Goal: Task Accomplishment & Management: Manage account settings

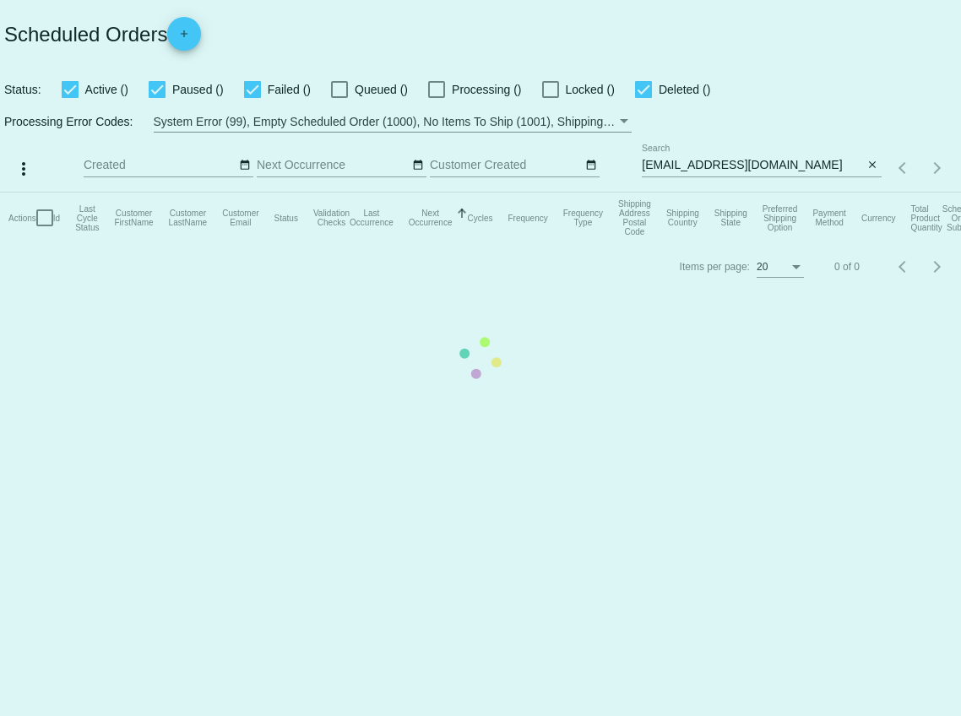
click at [757, 193] on mat-table "Actions Id Last Cycle Status Customer FirstName Customer LastName Customer Emai…" at bounding box center [480, 218] width 961 height 51
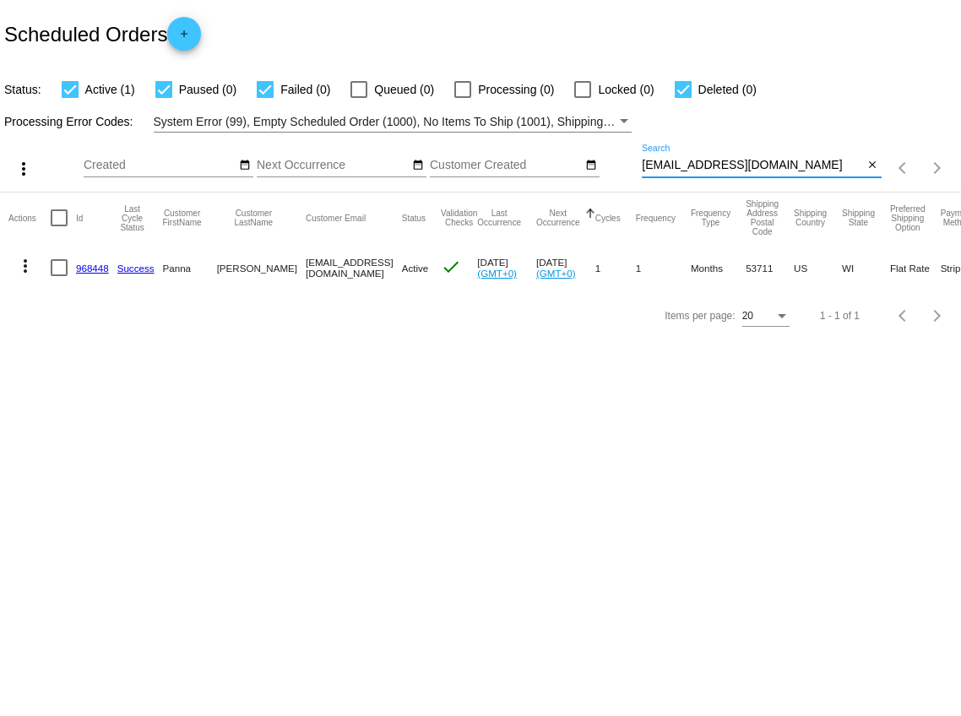
drag, startPoint x: 758, startPoint y: 167, endPoint x: 639, endPoint y: 167, distance: 118.3
click at [639, 167] on div "more_vert Aug Jan Feb Mar Apr 1" at bounding box center [480, 163] width 961 height 60
paste input "analindsell"
type input "[EMAIL_ADDRESS][DOMAIN_NAME]"
click at [94, 269] on link "613798" at bounding box center [92, 268] width 33 height 11
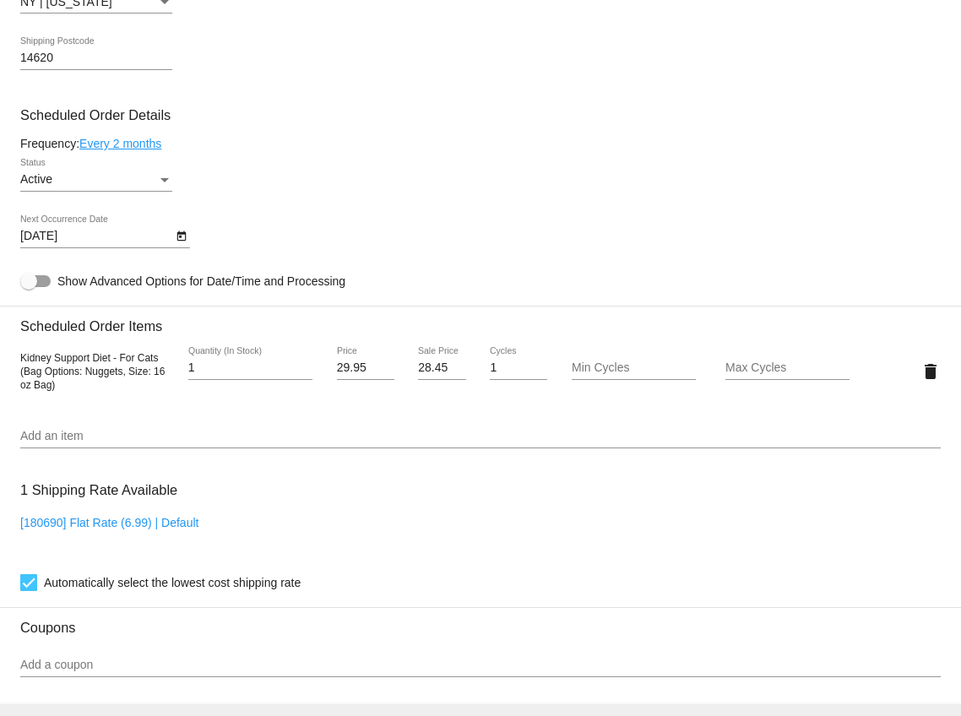
scroll to position [877, 0]
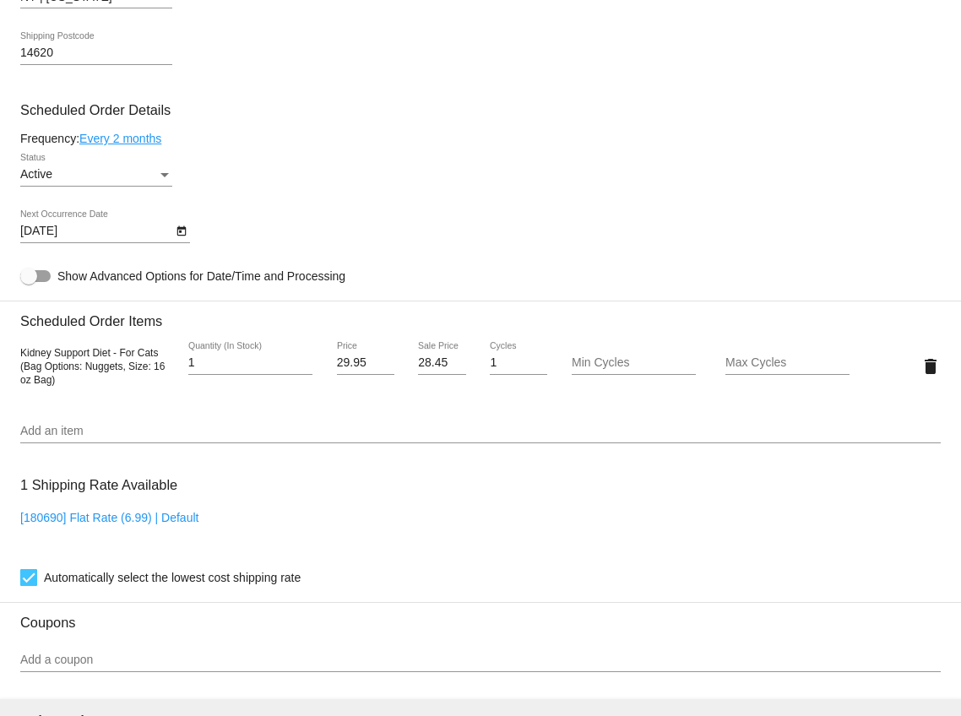
click at [155, 144] on link "Every 2 months" at bounding box center [120, 139] width 82 height 14
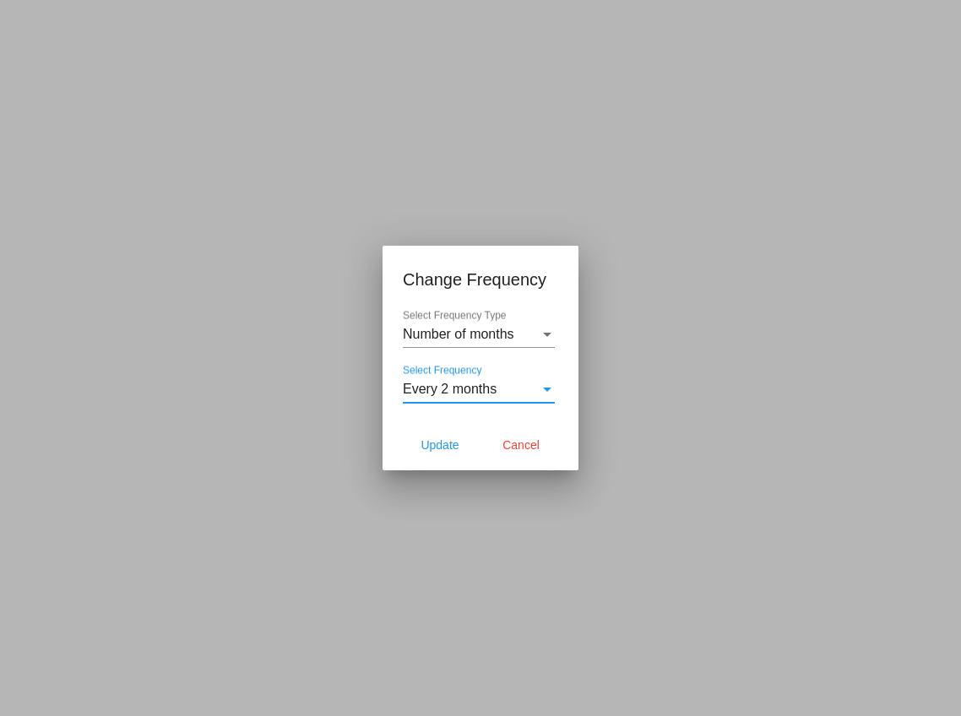
click at [461, 383] on span "Every 2 months" at bounding box center [450, 389] width 94 height 14
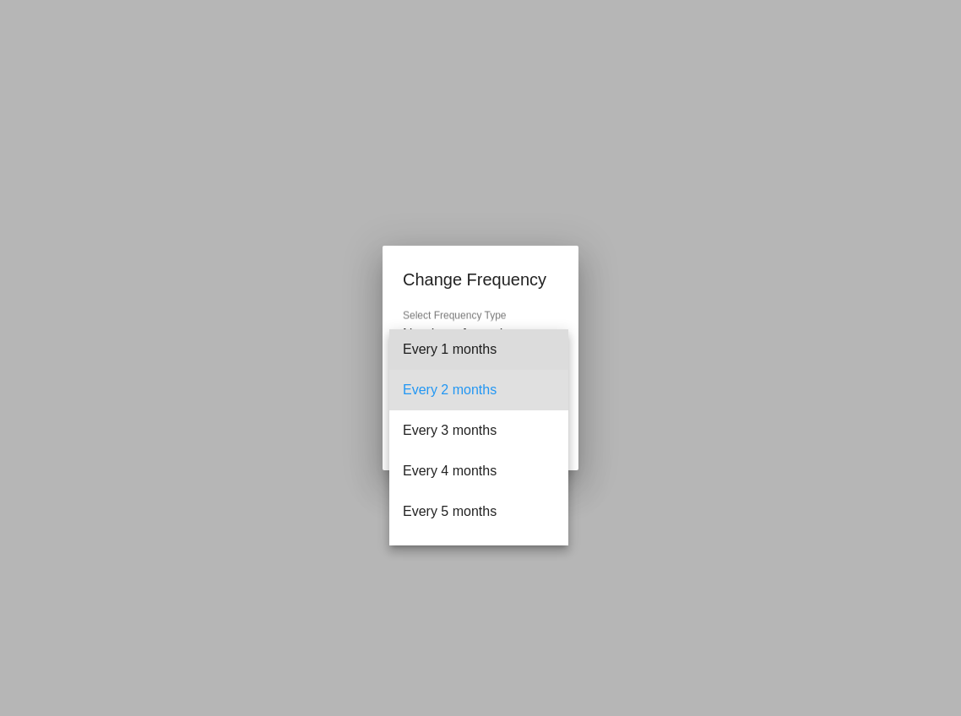
click at [446, 353] on span "Every 1 months" at bounding box center [479, 349] width 152 height 41
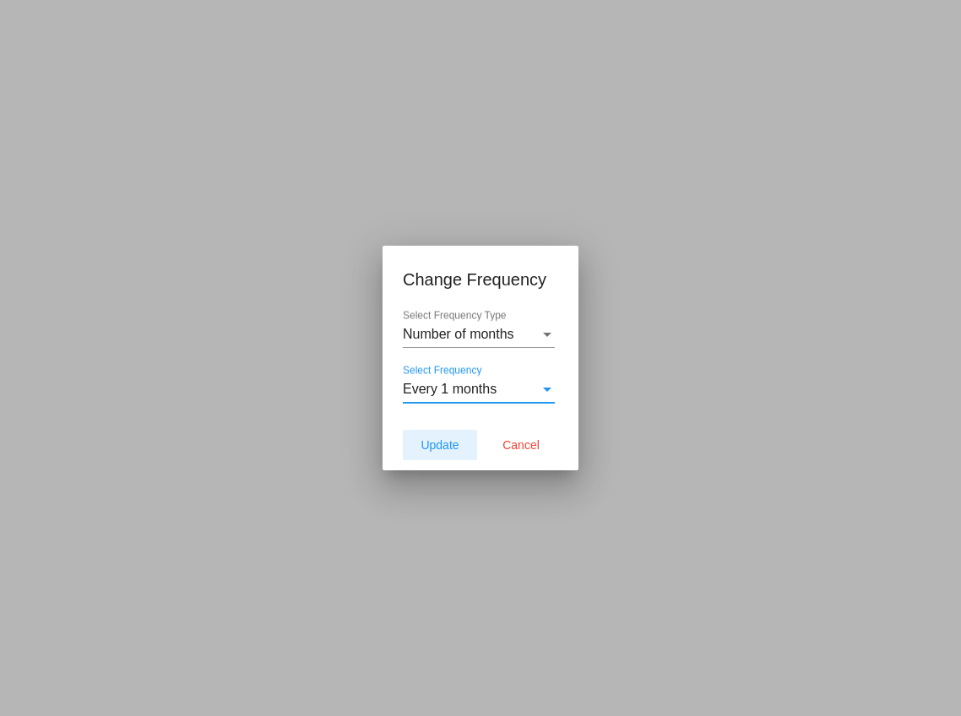
click at [444, 439] on span "Update" at bounding box center [440, 445] width 38 height 14
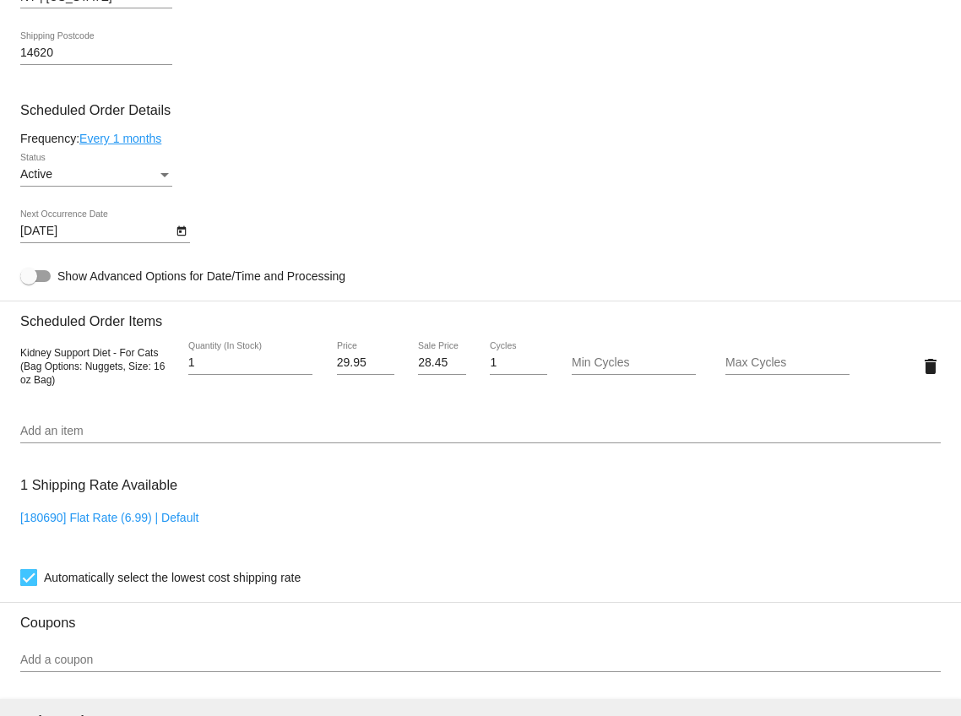
type input "9/20/2025"
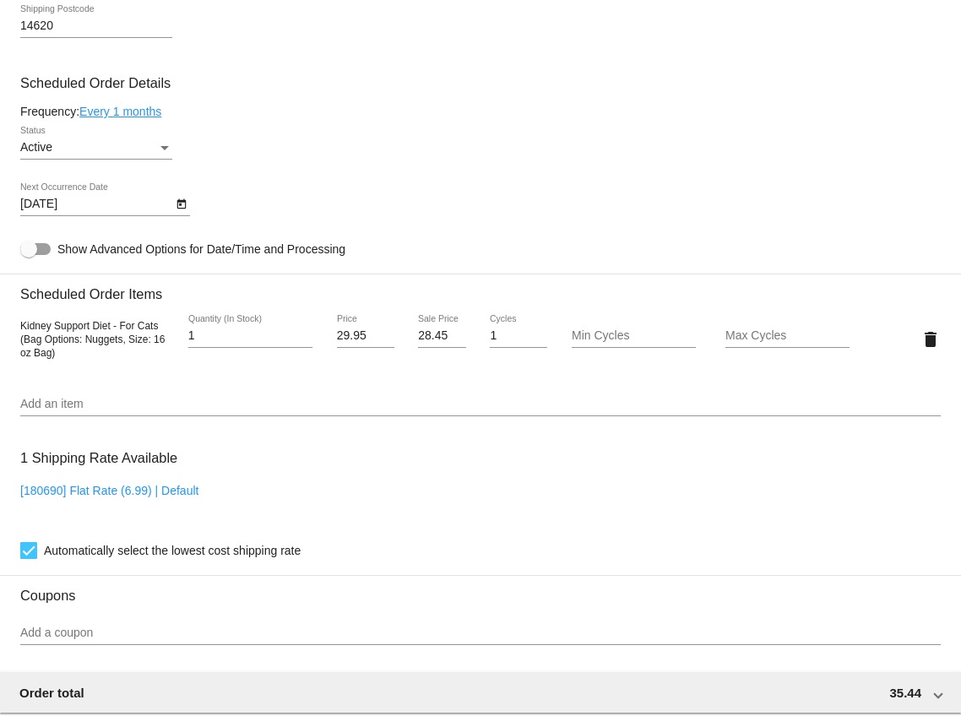
scroll to position [905, 0]
click at [307, 341] on input "2" at bounding box center [250, 335] width 124 height 14
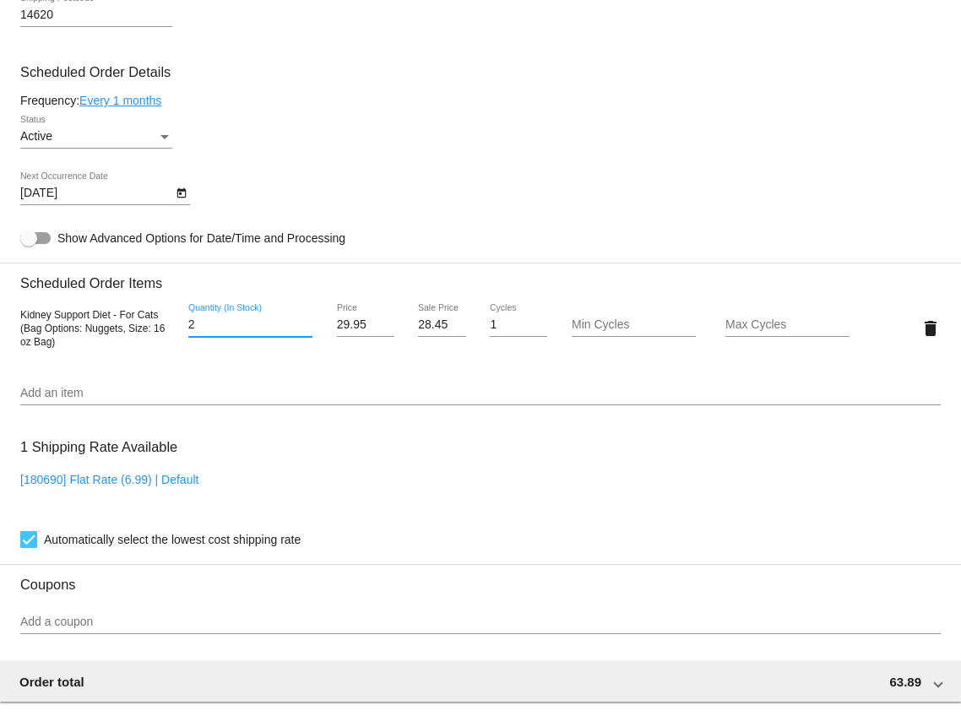
scroll to position [916, 0]
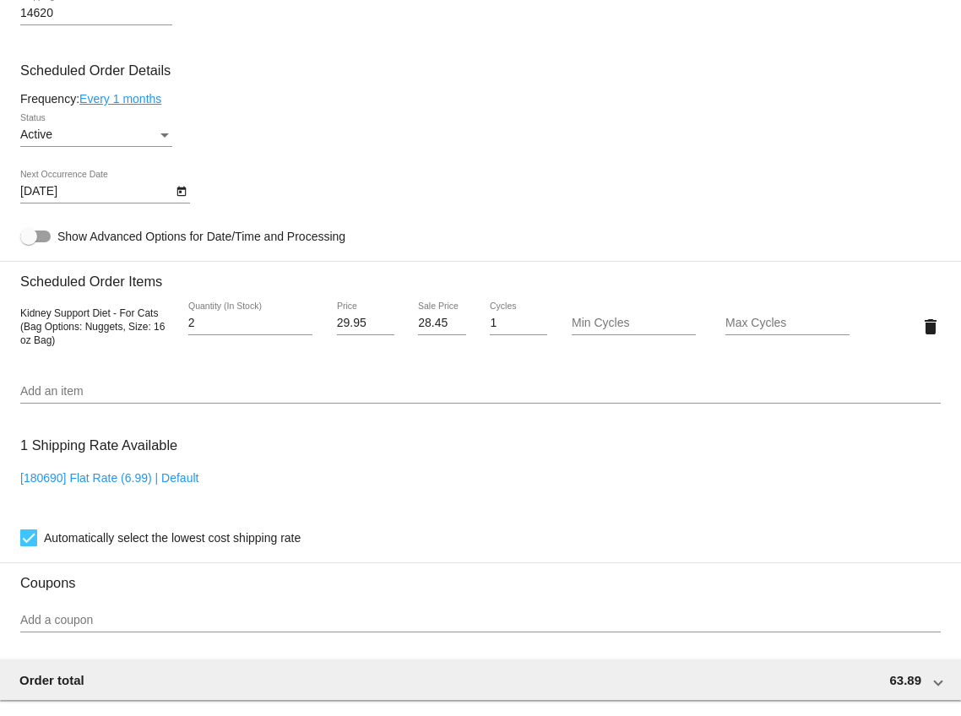
click at [327, 215] on div "9/20/2025 Next Occurrence Date" at bounding box center [480, 195] width 921 height 48
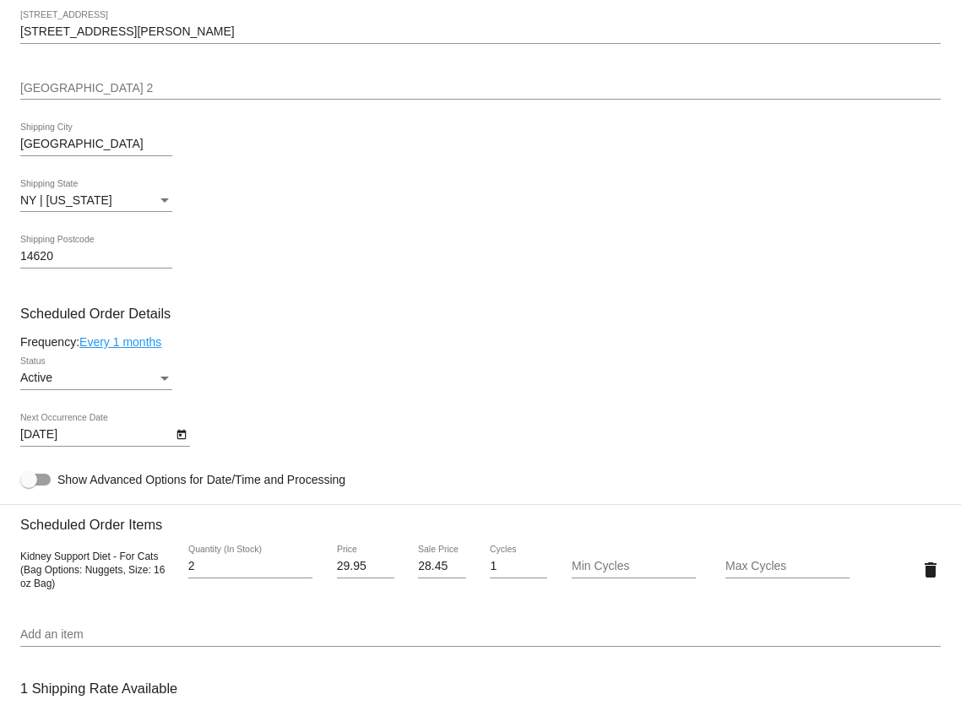
scroll to position [689, 0]
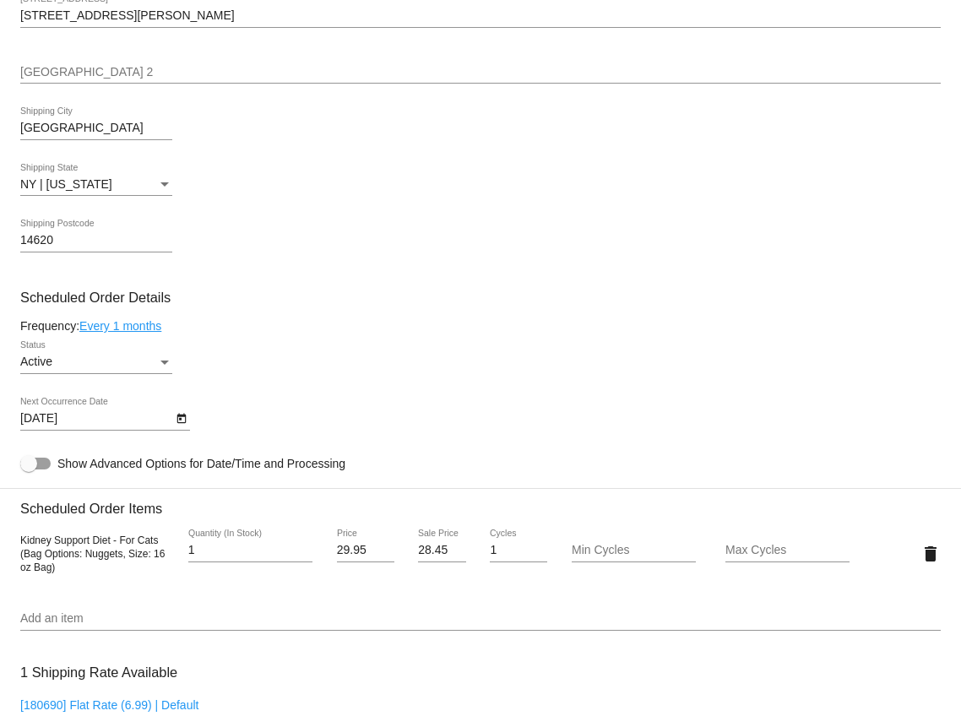
type input "1"
click at [307, 557] on input "1" at bounding box center [250, 551] width 124 height 14
click at [278, 606] on mat-card-content "Customer 3630290: Anna Lindsell analindsell@gmail.com Customer Shipping Enter S…" at bounding box center [480, 484] width 921 height 1591
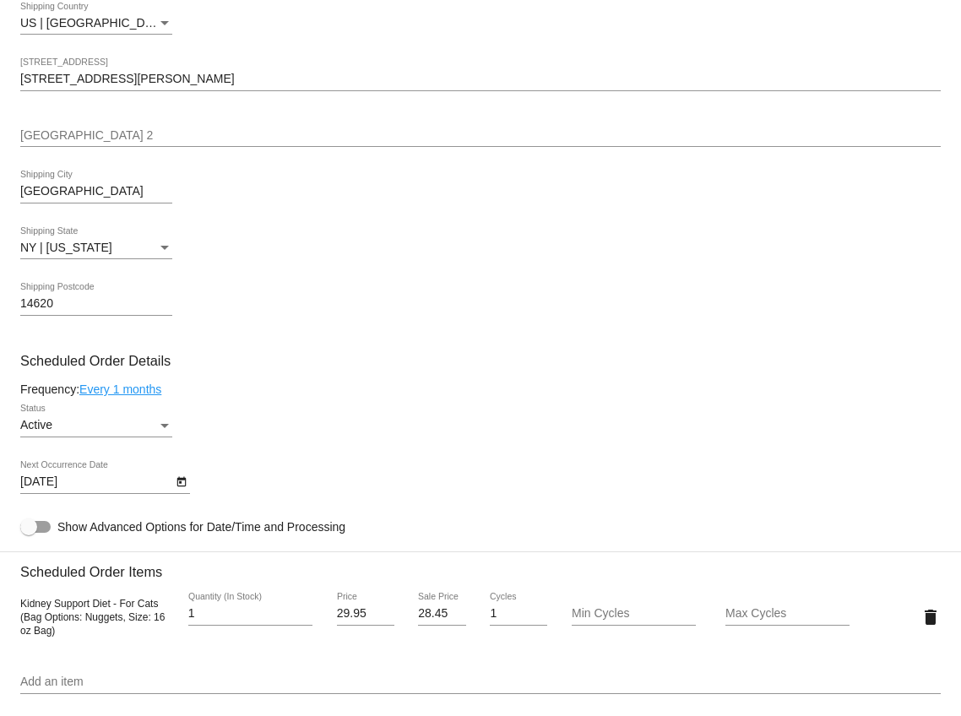
scroll to position [632, 0]
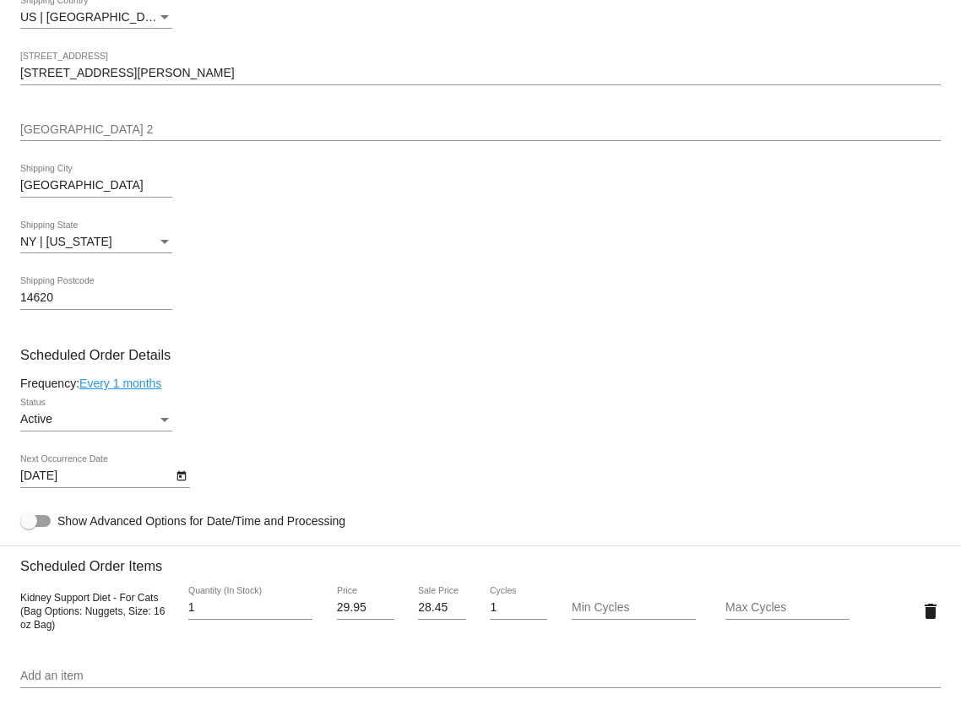
click at [153, 390] on link "Every 1 months" at bounding box center [120, 384] width 82 height 14
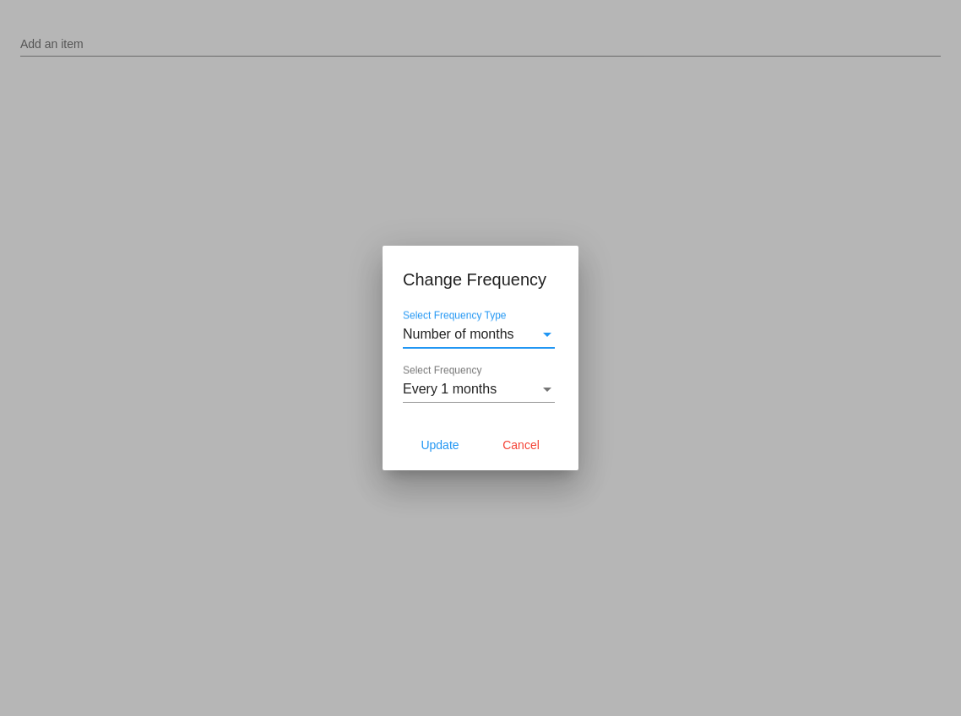
click at [489, 339] on span "Number of months" at bounding box center [458, 334] width 111 height 14
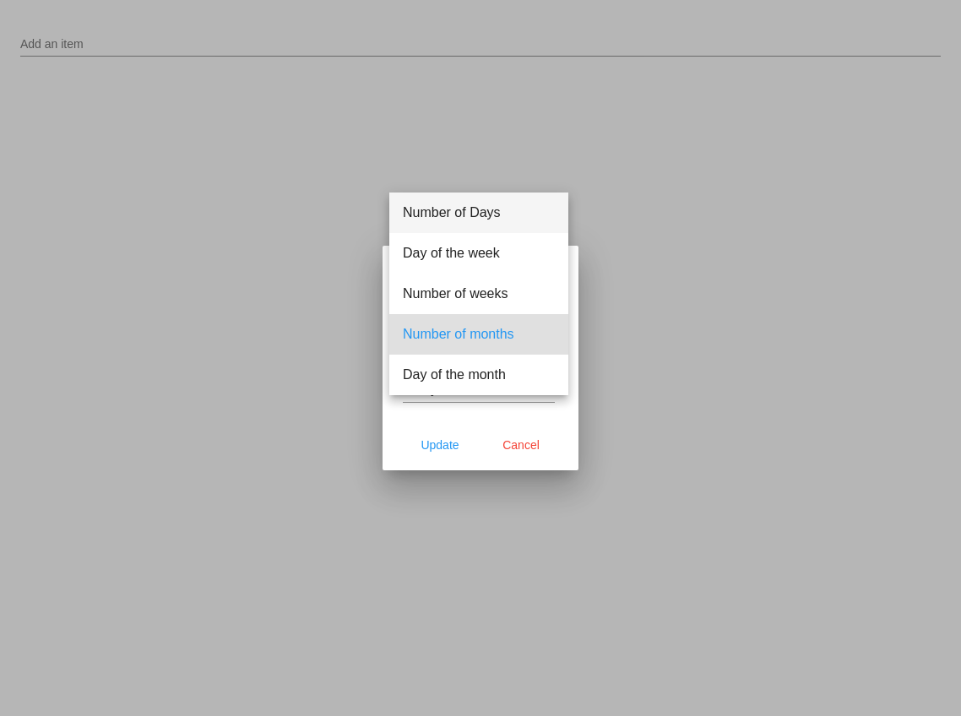
click at [465, 218] on span "Number of Days" at bounding box center [479, 213] width 152 height 41
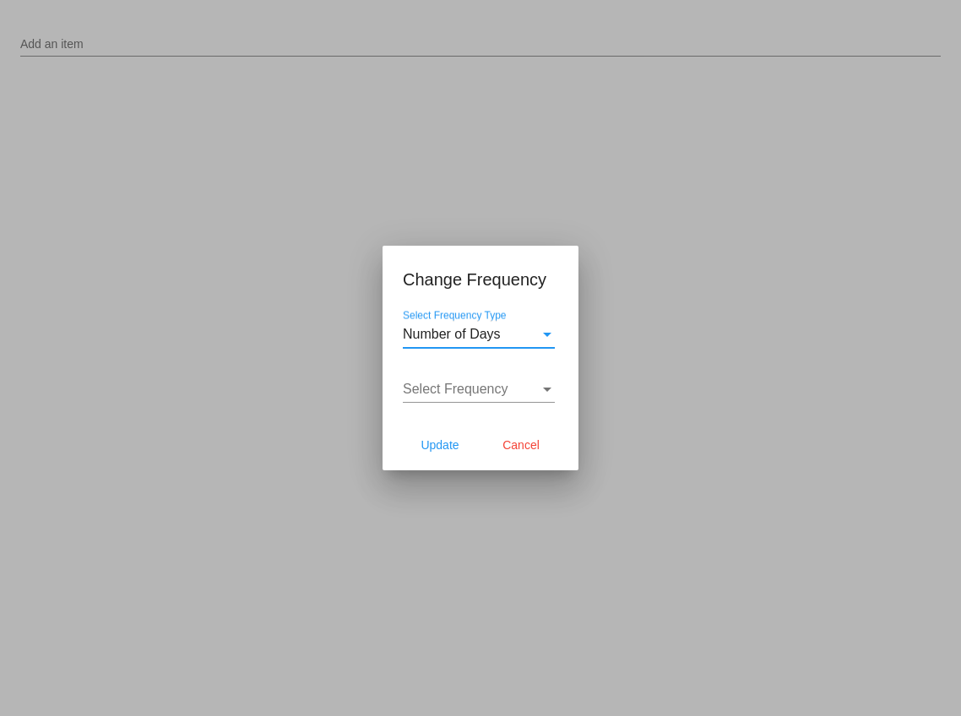
click at [461, 394] on span "Select Frequency" at bounding box center [456, 389] width 106 height 14
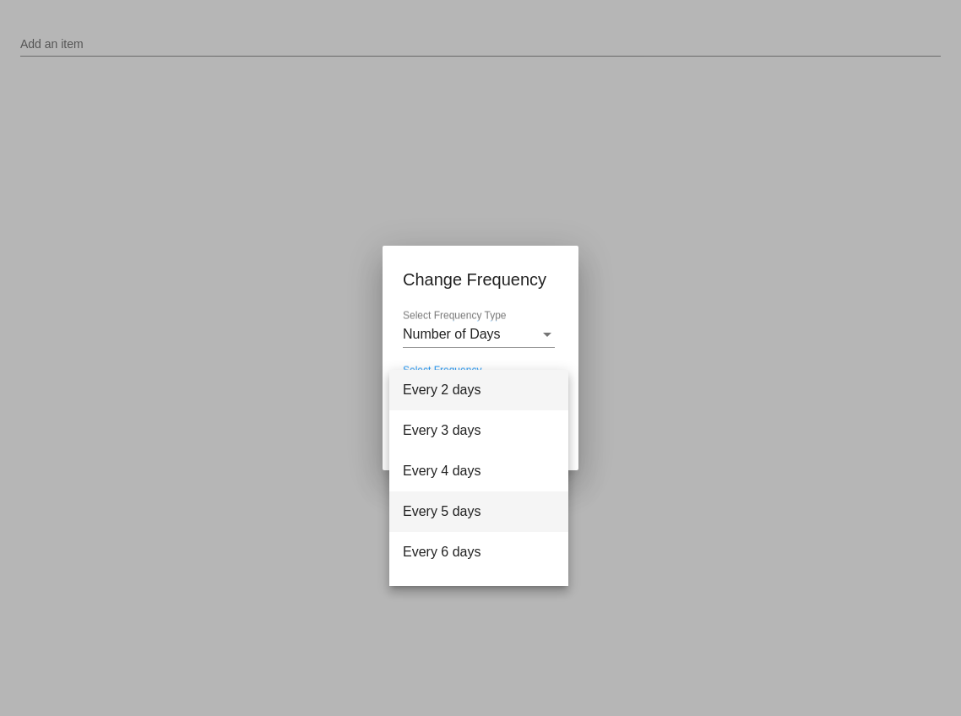
scroll to position [68, 0]
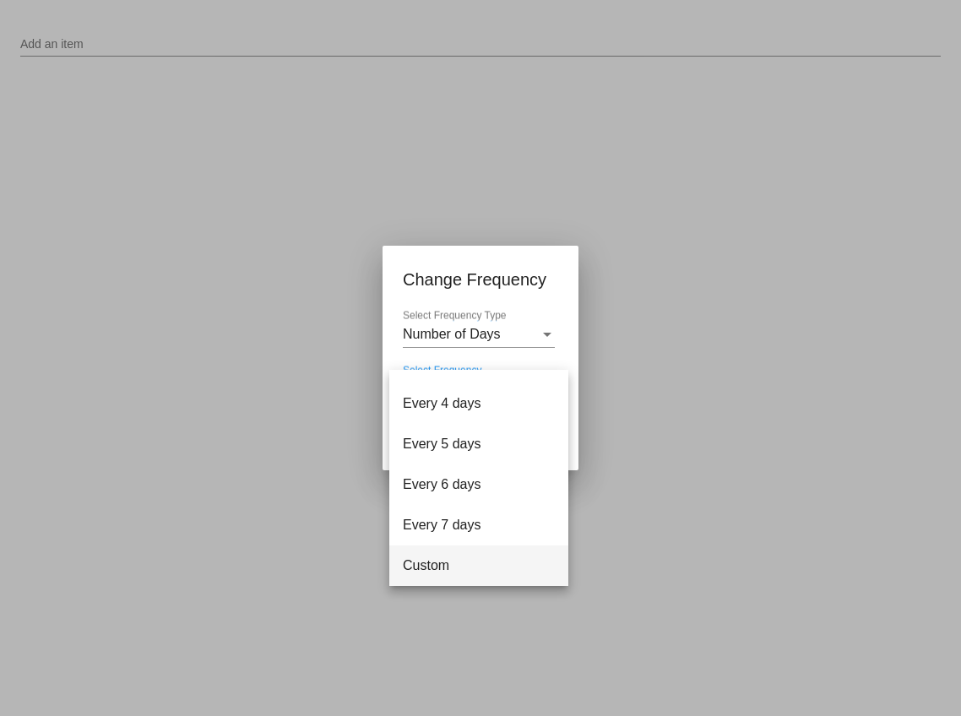
click at [446, 563] on span "Custom" at bounding box center [479, 566] width 152 height 41
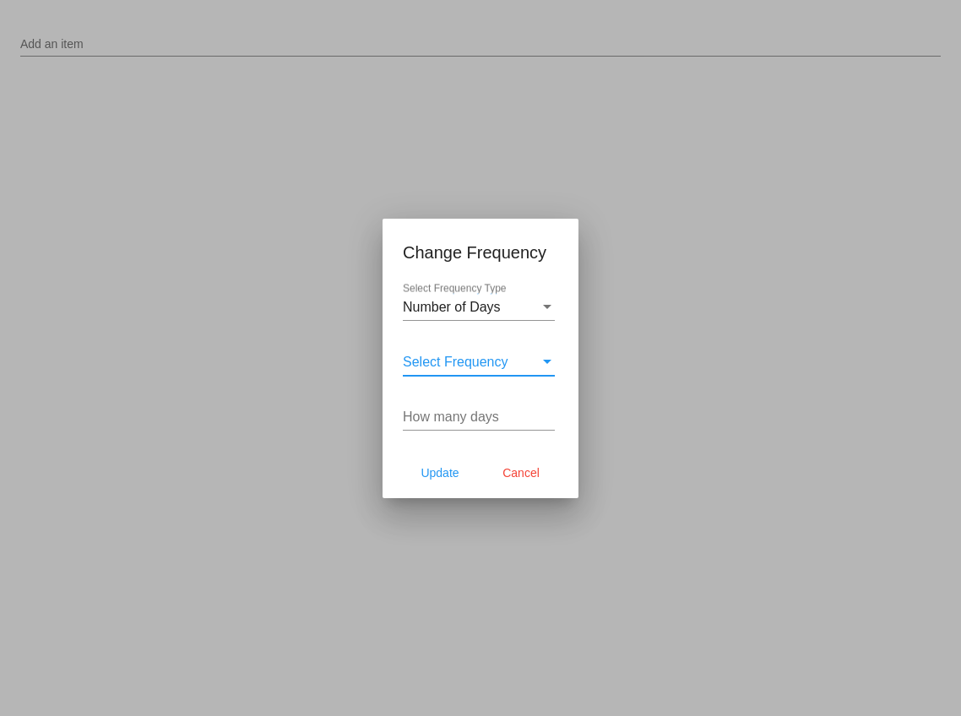
click at [454, 417] on input "How many days" at bounding box center [479, 417] width 152 height 15
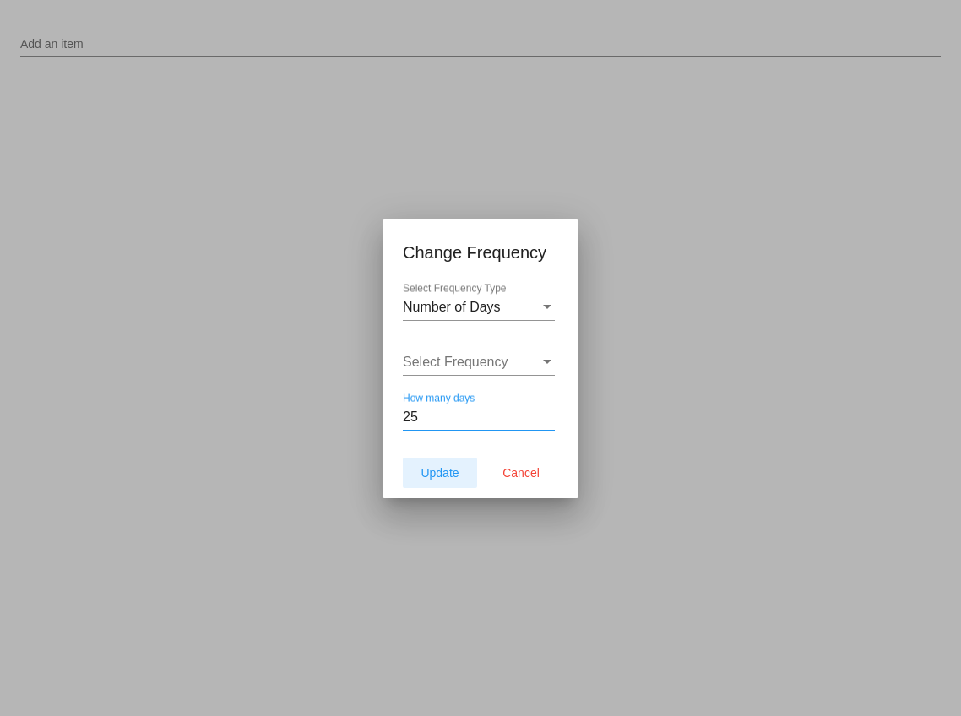
type input "25"
click at [454, 475] on span "Update" at bounding box center [440, 473] width 38 height 14
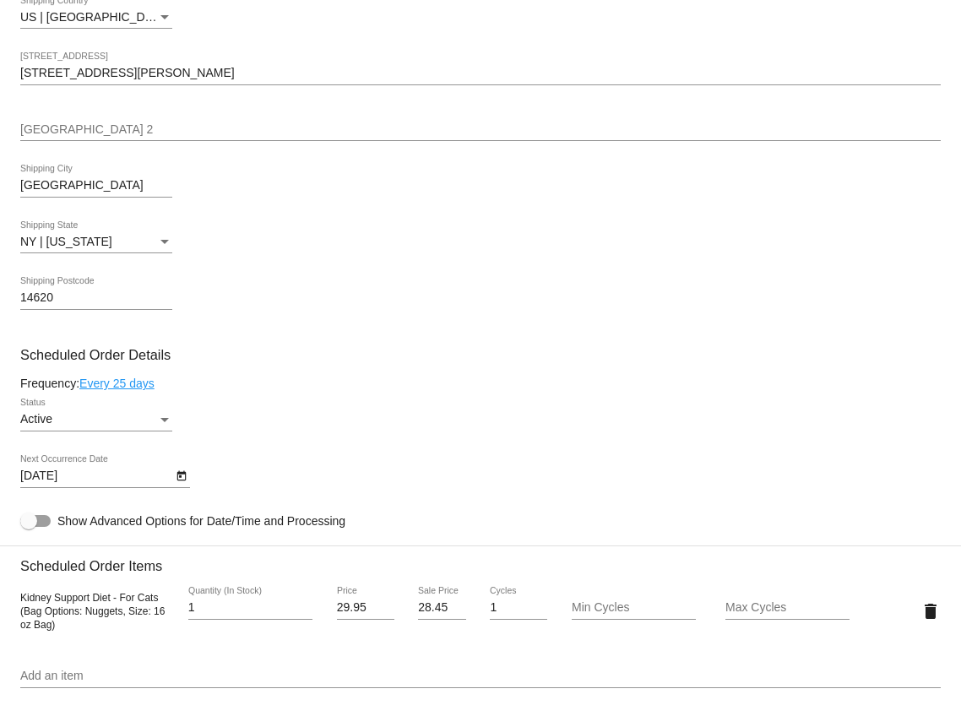
type input "[DATE]"
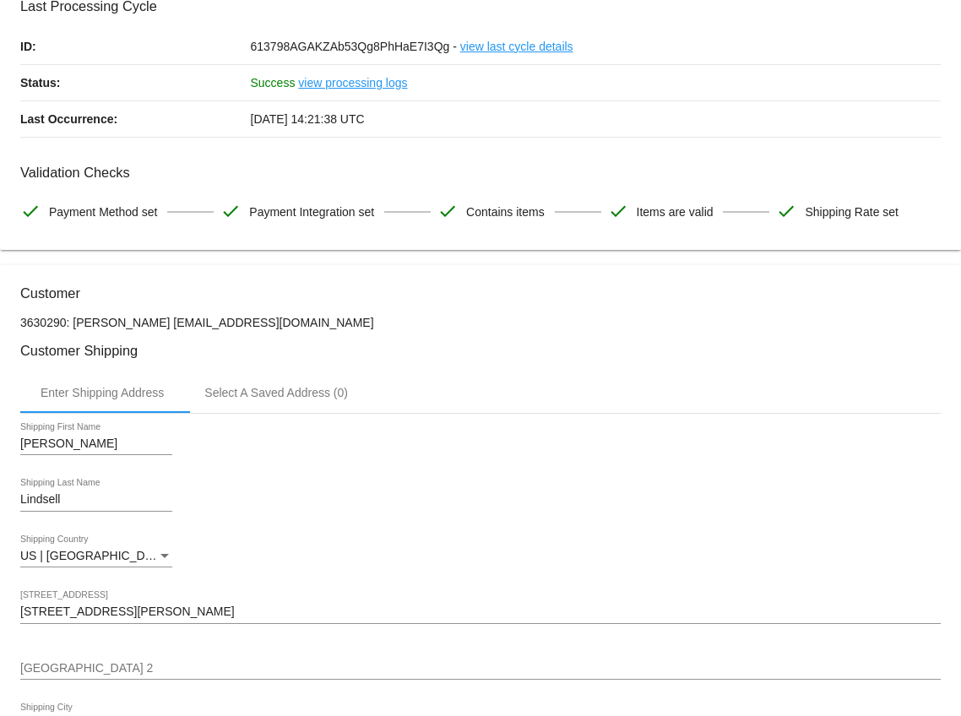
scroll to position [0, 0]
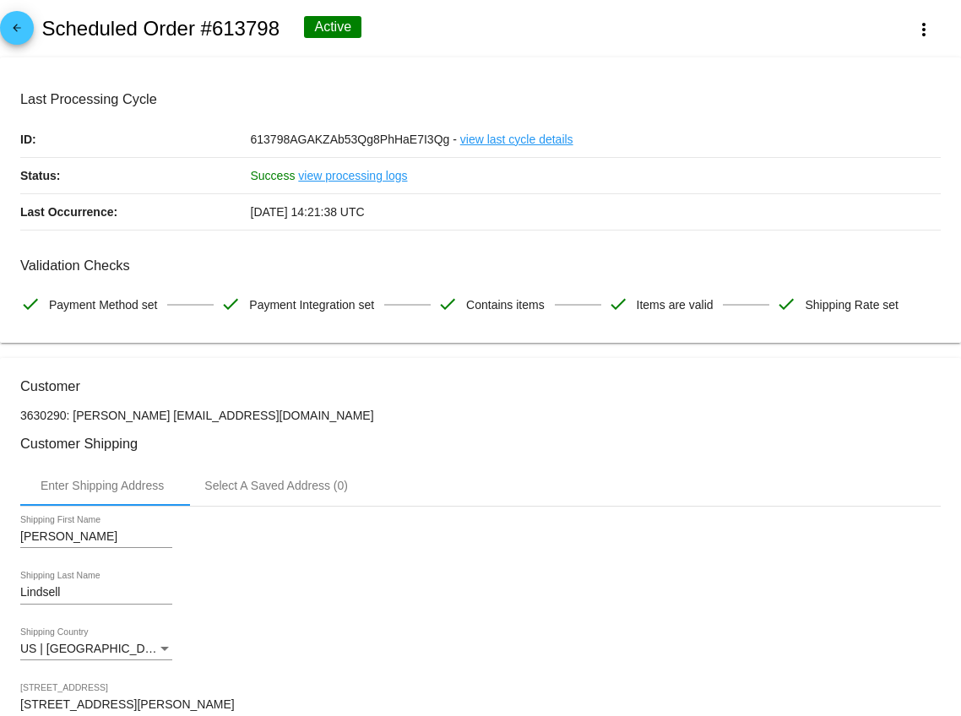
click at [24, 31] on mat-icon "arrow_back" at bounding box center [17, 32] width 20 height 20
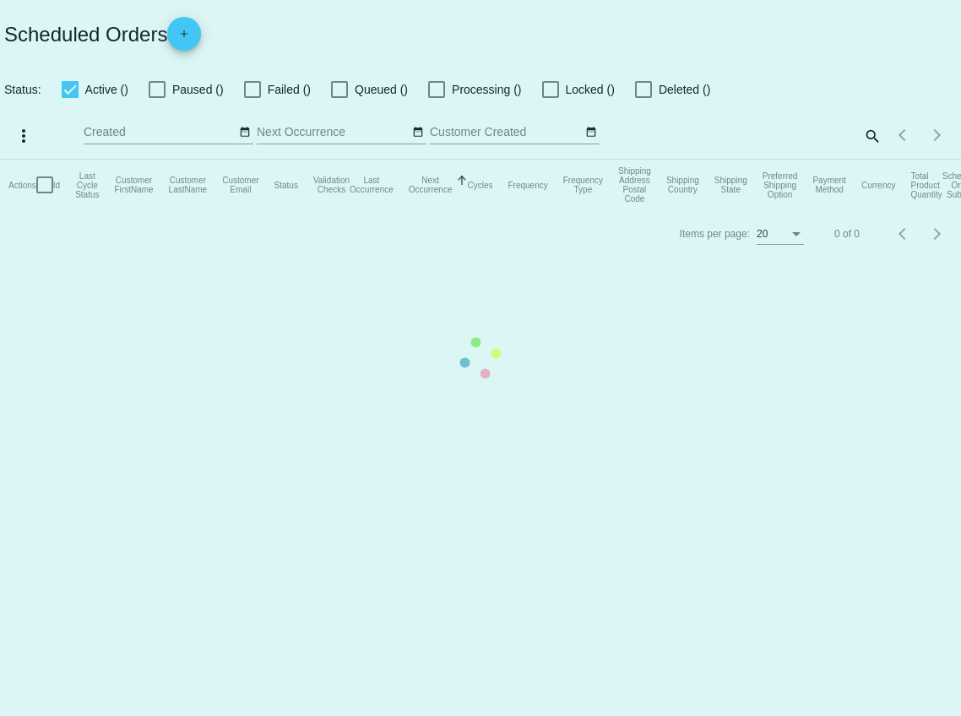
checkbox input "true"
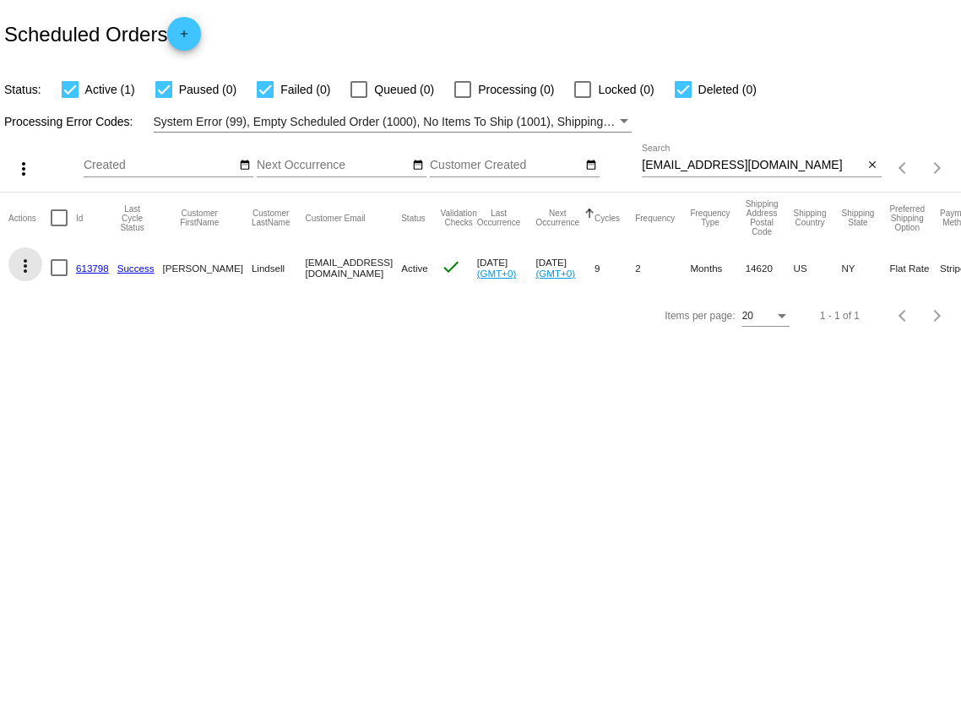
click at [27, 263] on mat-icon "more_vert" at bounding box center [25, 266] width 20 height 20
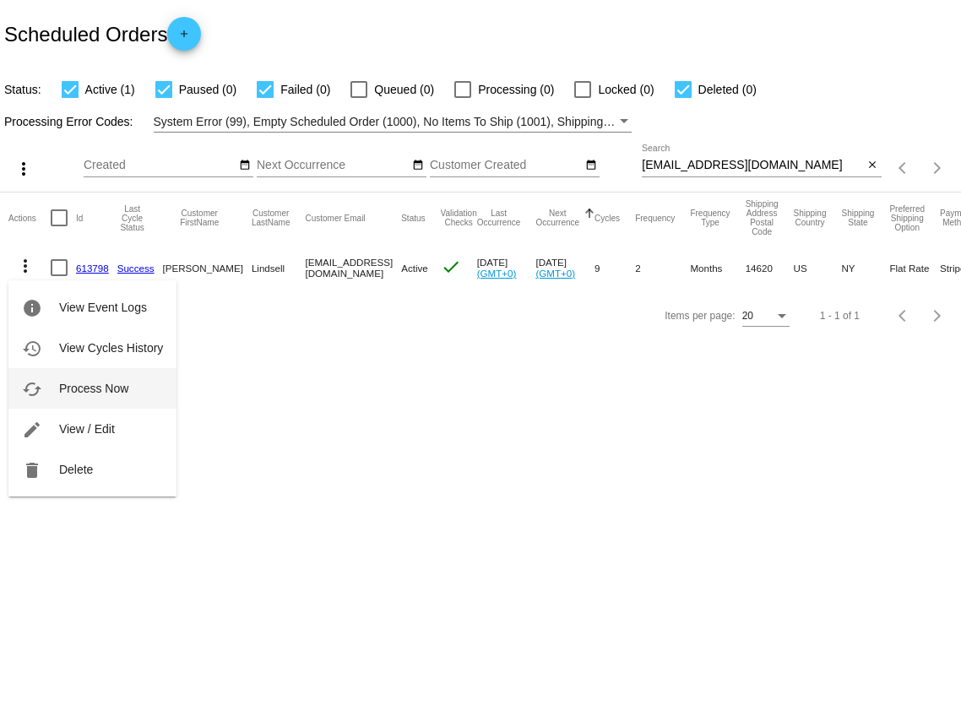
click at [72, 389] on span "Process Now" at bounding box center [93, 389] width 69 height 14
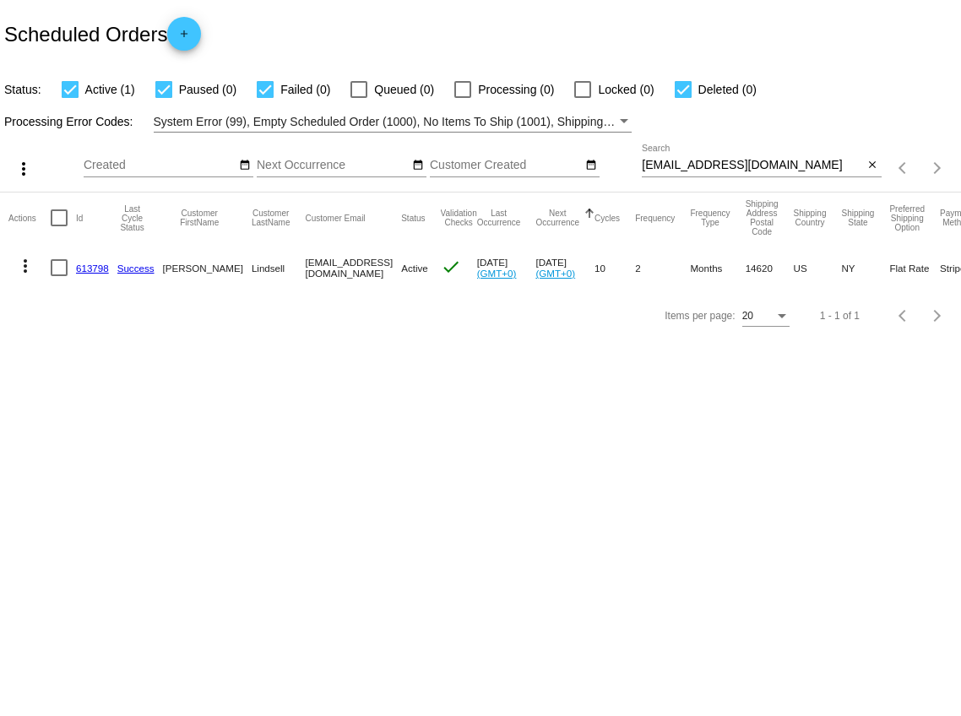
click at [83, 265] on link "613798" at bounding box center [92, 268] width 33 height 11
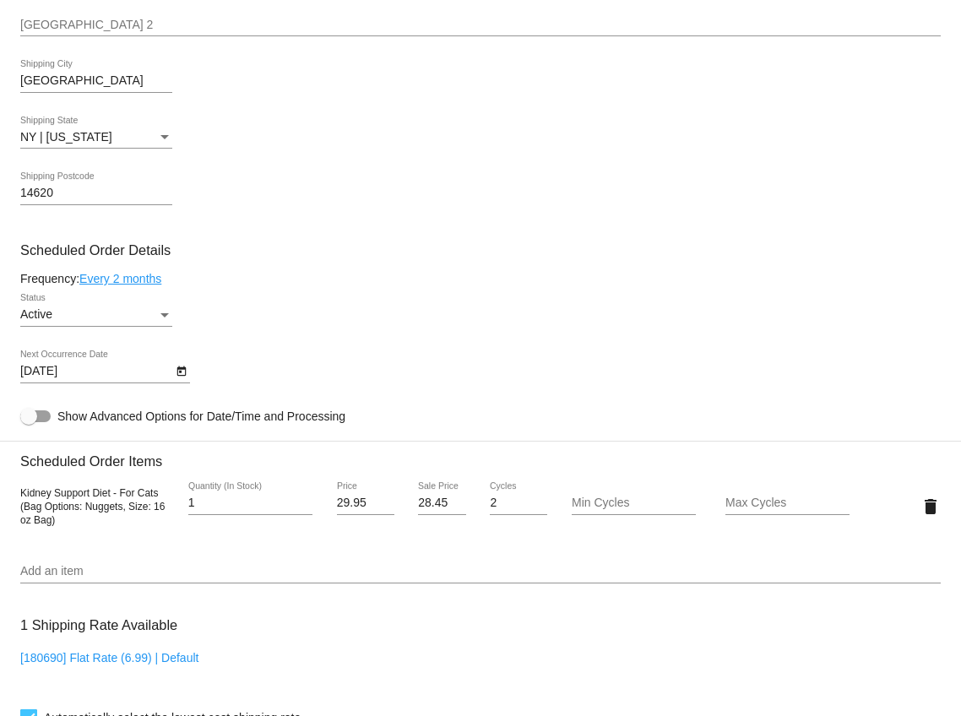
scroll to position [744, 0]
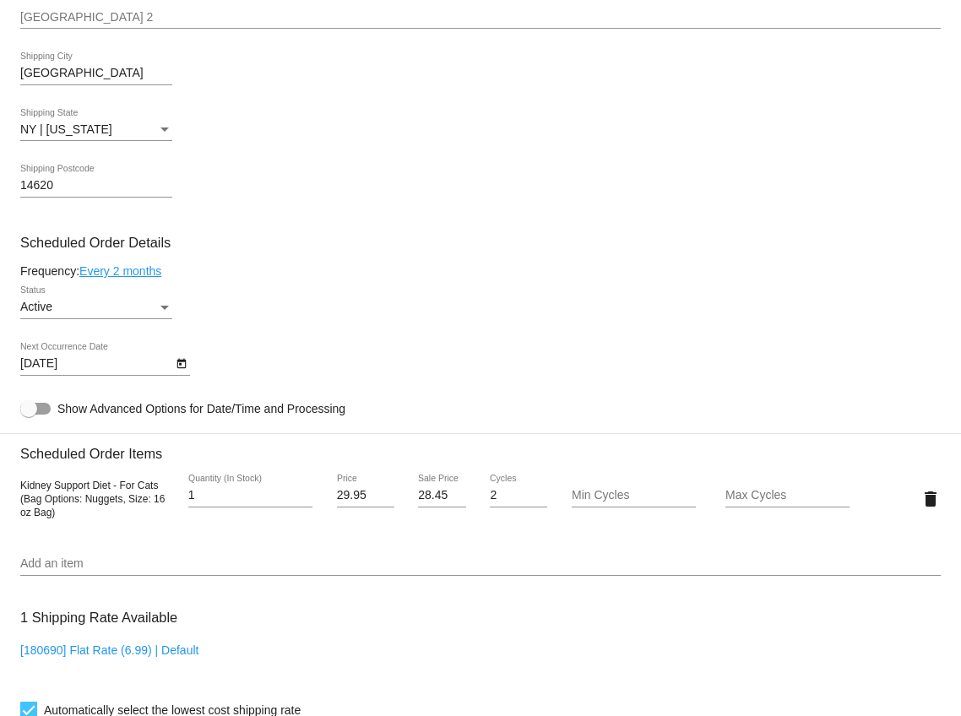
click at [150, 276] on link "Every 2 months" at bounding box center [120, 271] width 82 height 14
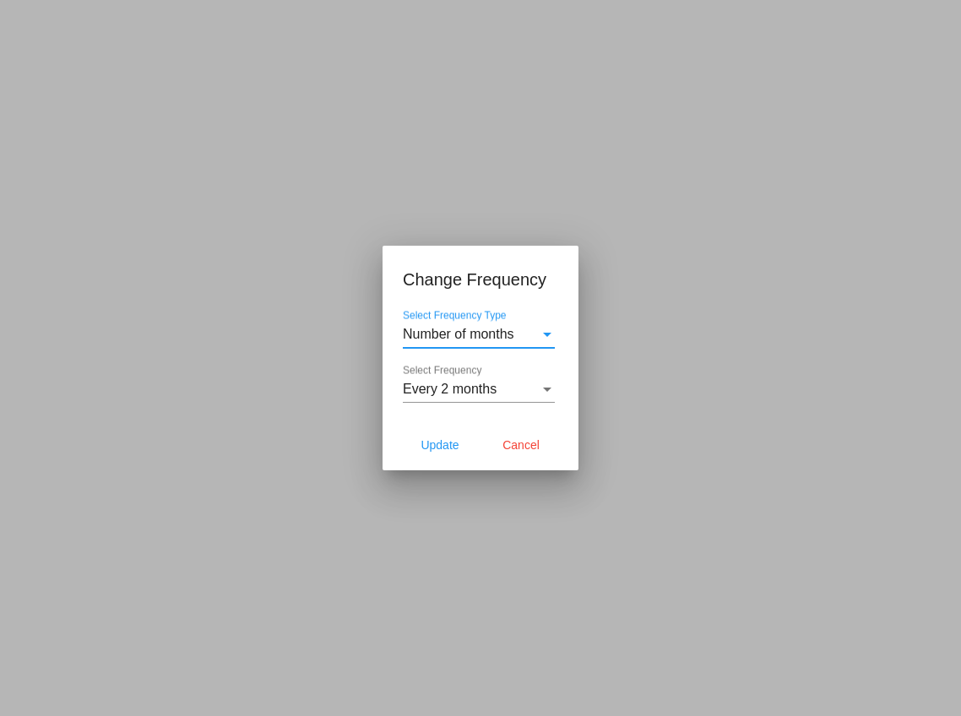
click at [508, 337] on span "Number of months" at bounding box center [458, 334] width 111 height 14
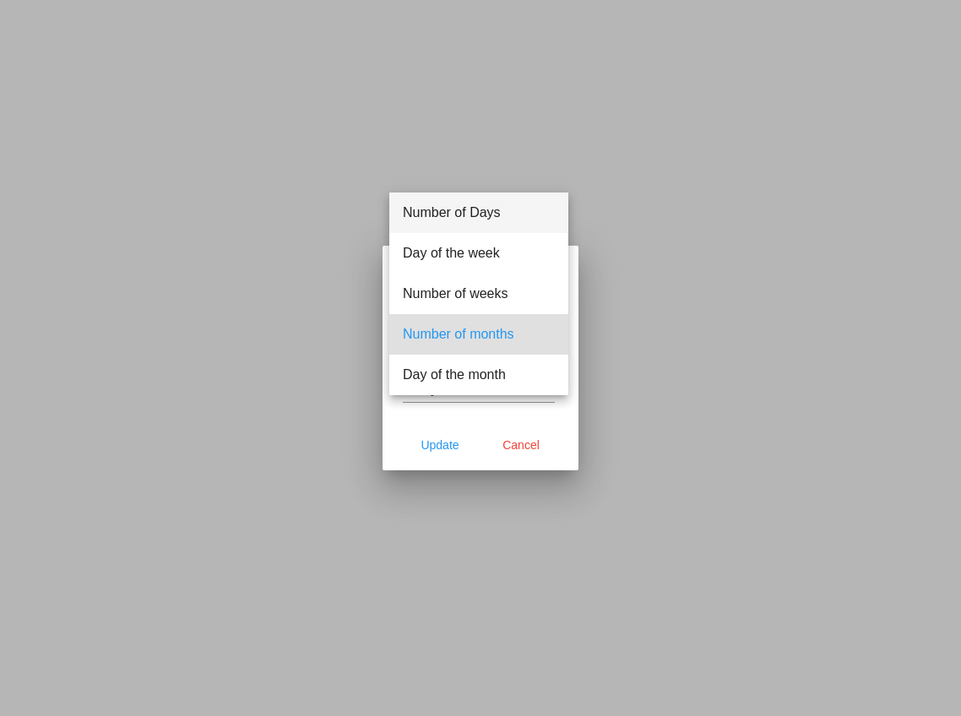
click at [485, 212] on span "Number of Days" at bounding box center [479, 213] width 152 height 41
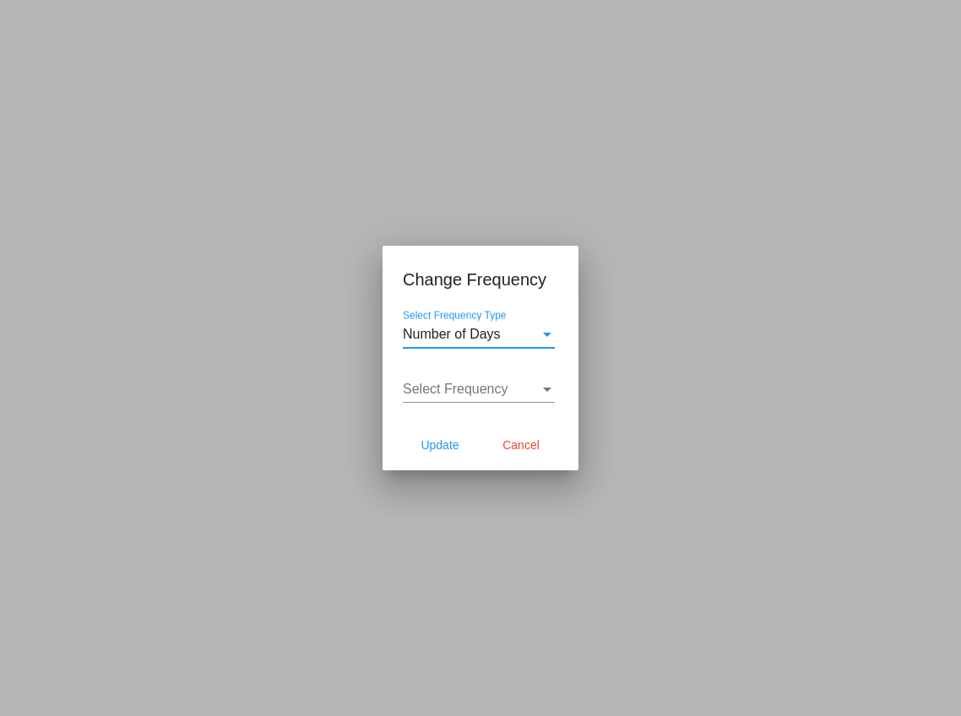
click at [476, 390] on span "Select Frequency" at bounding box center [456, 389] width 106 height 14
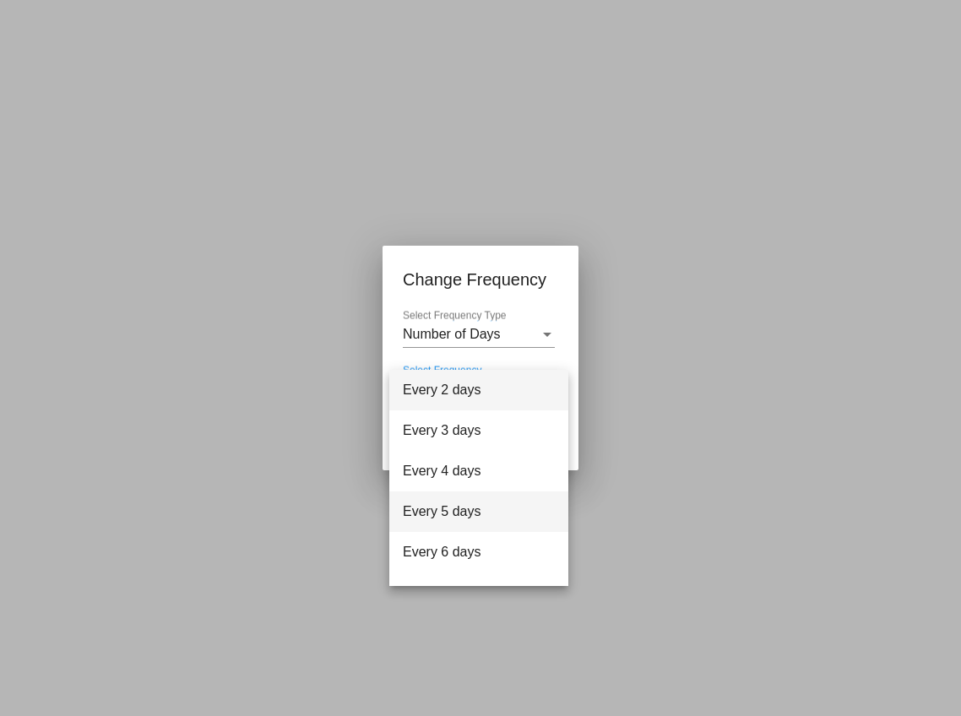
scroll to position [68, 0]
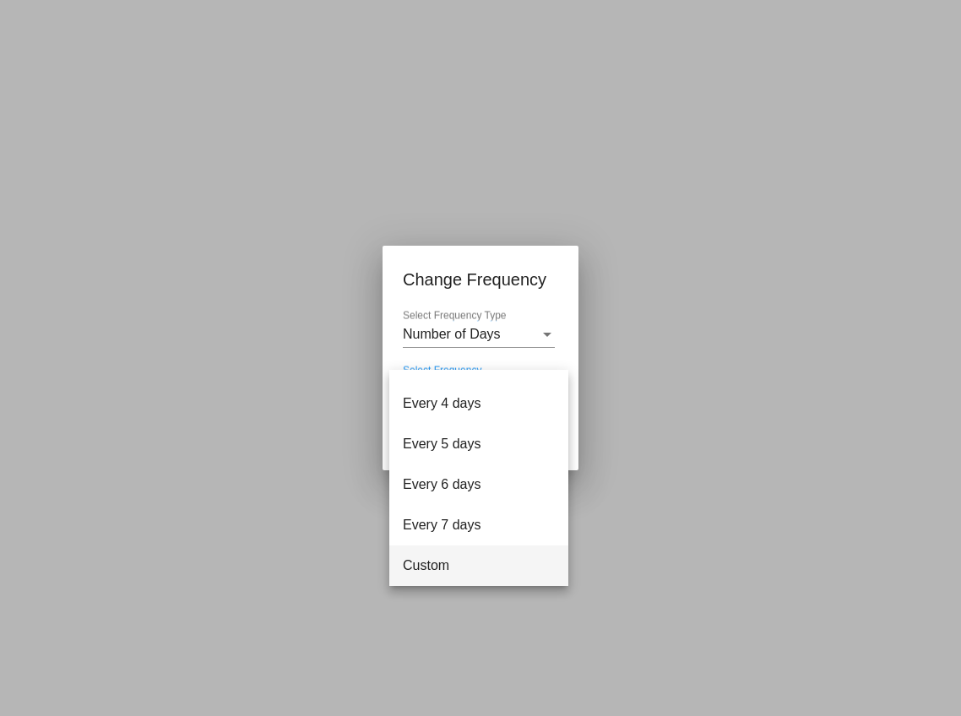
click at [455, 563] on span "Custom" at bounding box center [479, 566] width 152 height 41
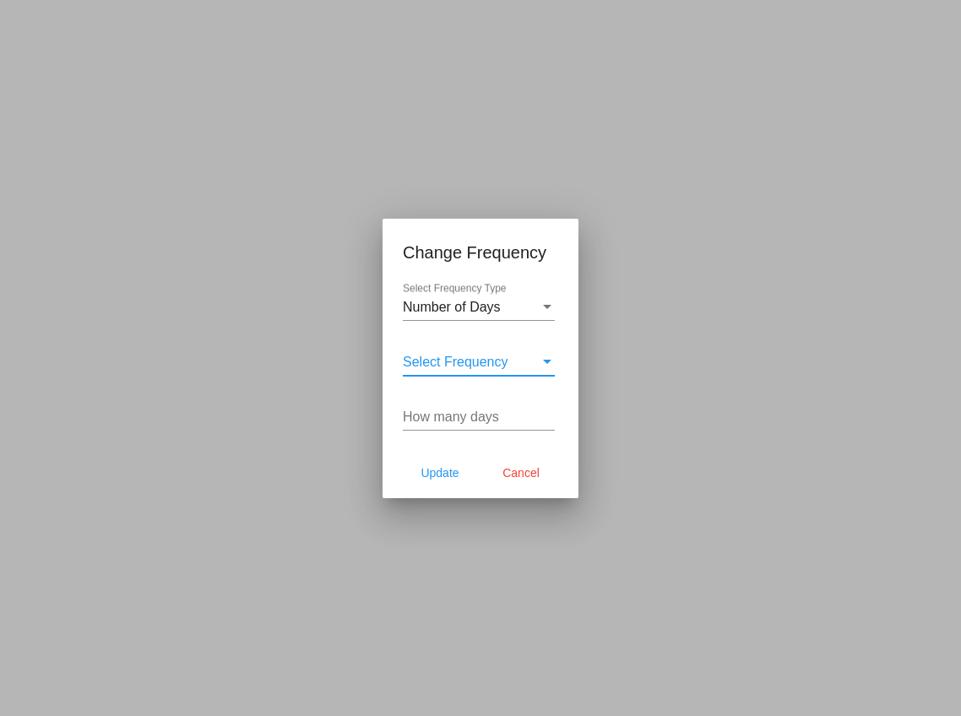
click at [476, 421] on input "How many days" at bounding box center [479, 417] width 152 height 15
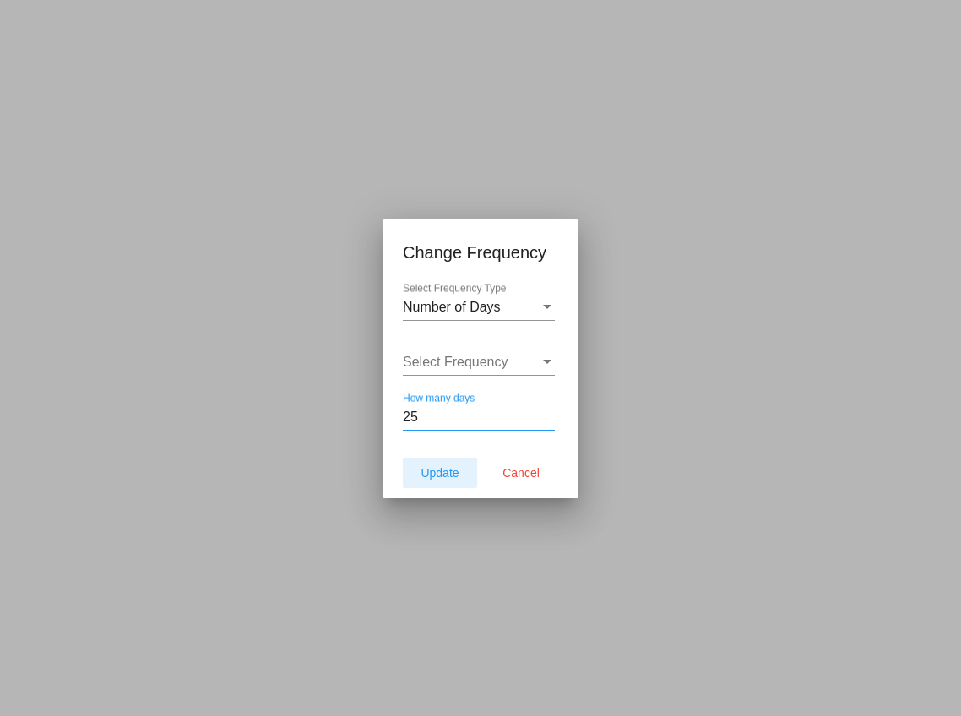
type input "25"
click at [456, 472] on span "Update" at bounding box center [440, 473] width 38 height 14
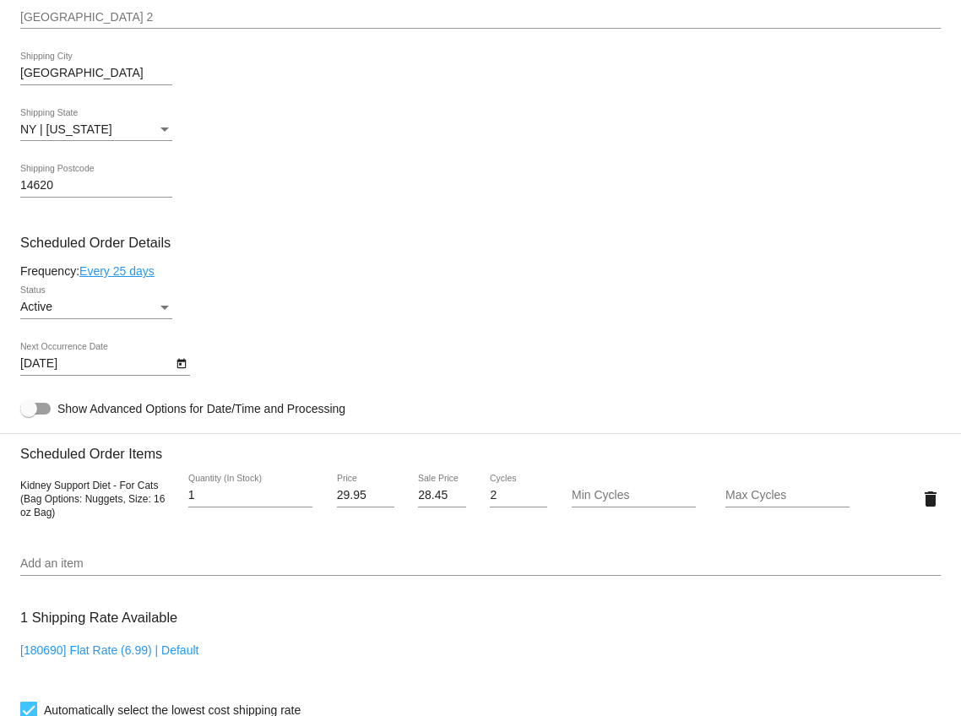
type input "[DATE]"
click at [346, 251] on h3 "Scheduled Order Details" at bounding box center [480, 243] width 921 height 16
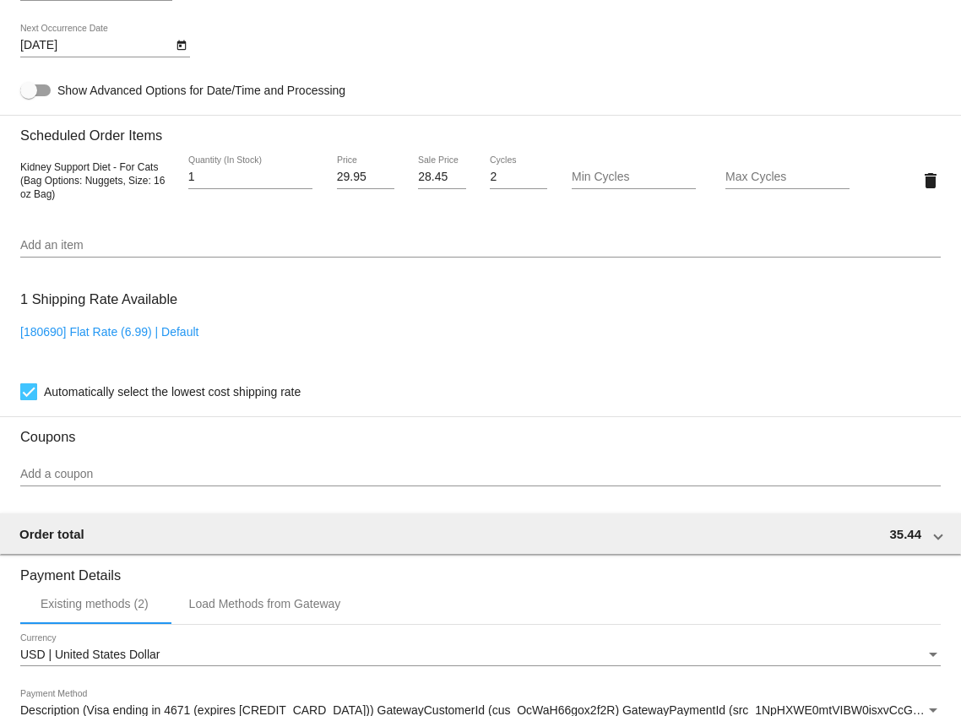
scroll to position [1346, 0]
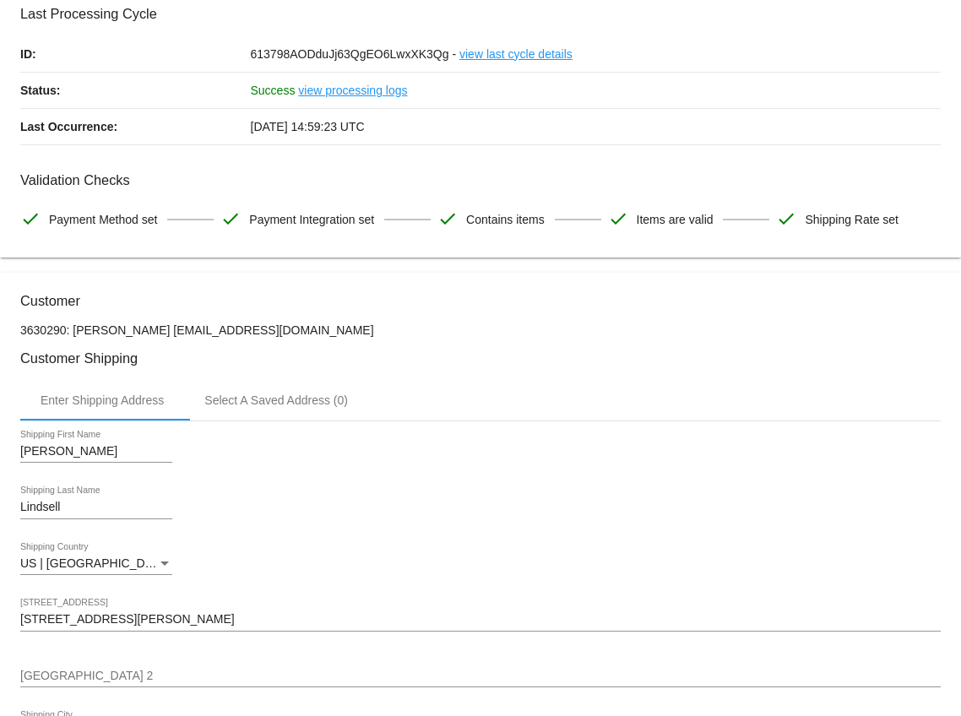
scroll to position [0, 0]
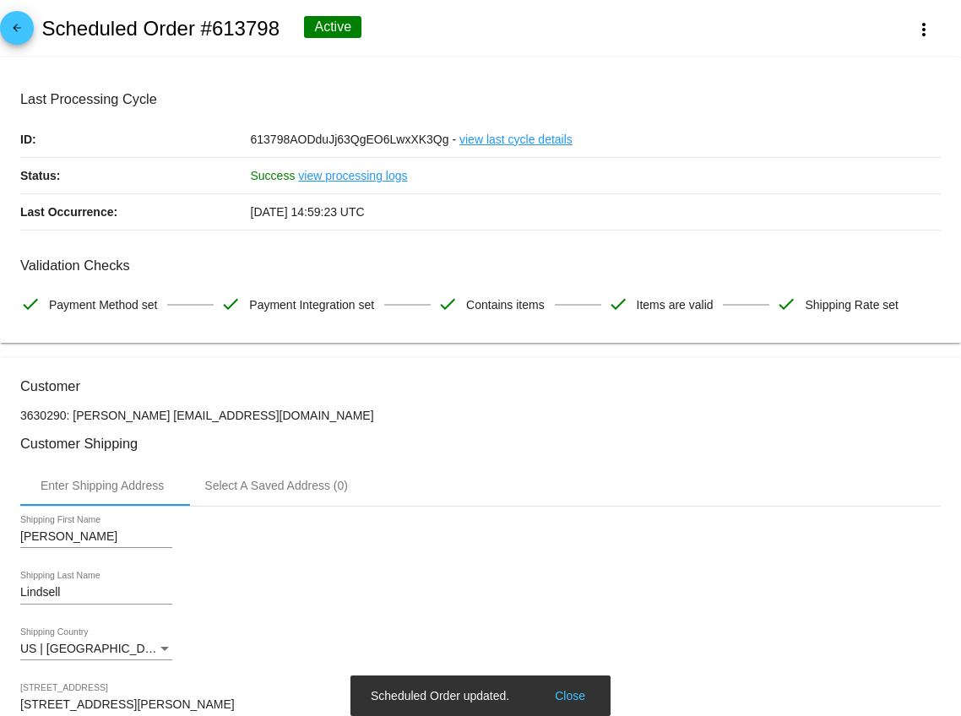
click at [23, 30] on mat-icon "arrow_back" at bounding box center [17, 32] width 20 height 20
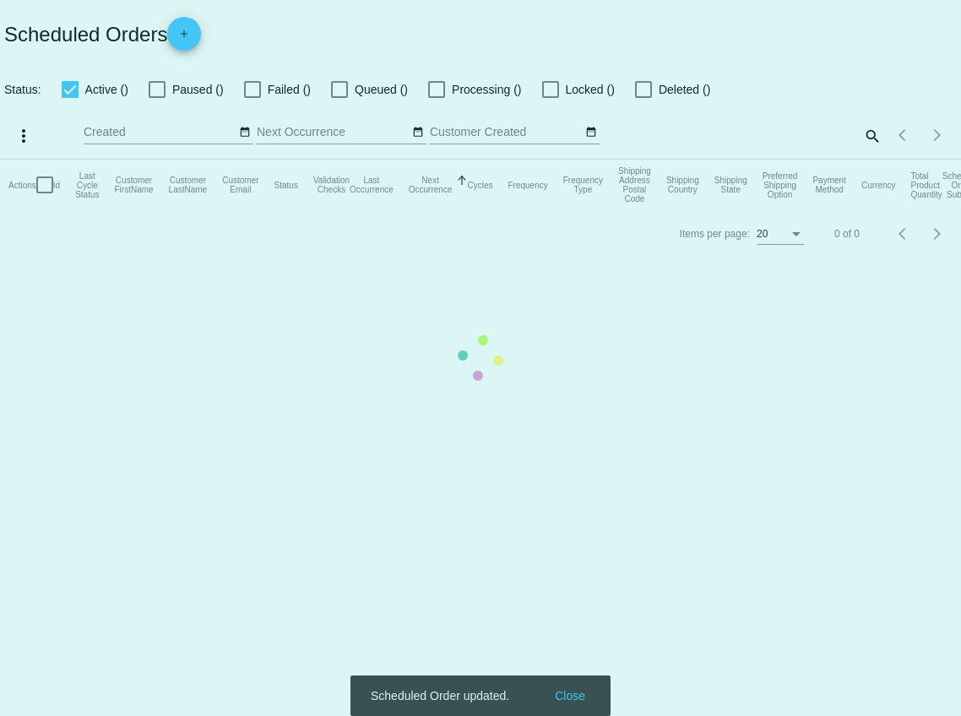
checkbox input "true"
